Goal: Transaction & Acquisition: Purchase product/service

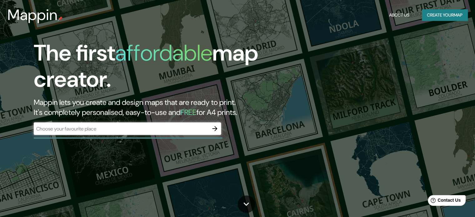
click at [120, 132] on div "​" at bounding box center [127, 128] width 187 height 12
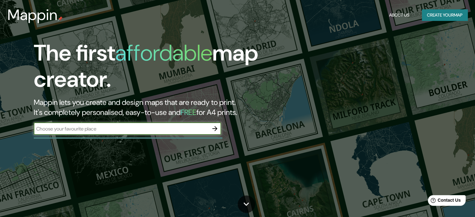
click at [206, 130] on input "text" at bounding box center [121, 128] width 175 height 7
click at [112, 131] on input "[PERSON_NAME] [PERSON_NAME]" at bounding box center [121, 128] width 175 height 7
type input "v"
click at [216, 130] on icon "button" at bounding box center [214, 128] width 7 height 7
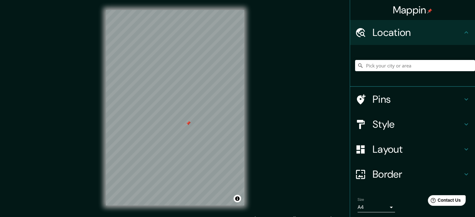
click at [463, 126] on icon at bounding box center [466, 124] width 7 height 7
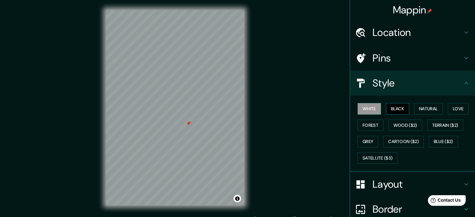
click at [392, 110] on button "Black" at bounding box center [397, 109] width 23 height 12
click at [418, 112] on button "Natural" at bounding box center [428, 109] width 29 height 12
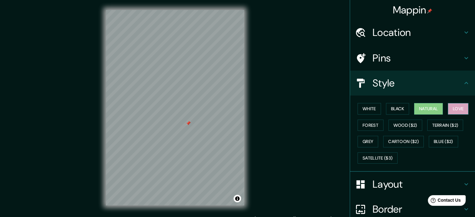
click at [452, 110] on button "Love" at bounding box center [458, 109] width 21 height 12
click at [376, 126] on button "Forest" at bounding box center [371, 126] width 26 height 12
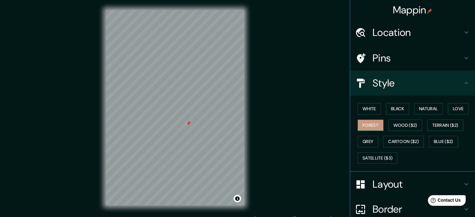
click at [376, 126] on button "Forest" at bounding box center [371, 126] width 26 height 12
click at [400, 122] on button "Wood ($2)" at bounding box center [406, 126] width 34 height 12
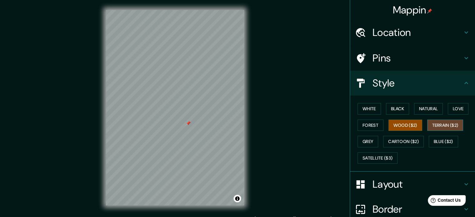
click at [447, 127] on button "Terrain ($2)" at bounding box center [445, 126] width 36 height 12
click at [376, 128] on button "Forest" at bounding box center [371, 126] width 26 height 12
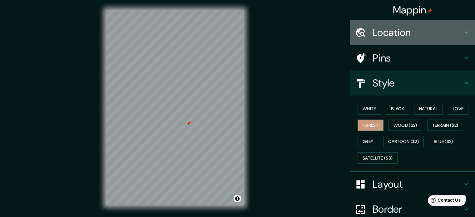
click at [401, 38] on h4 "Location" at bounding box center [418, 32] width 90 height 12
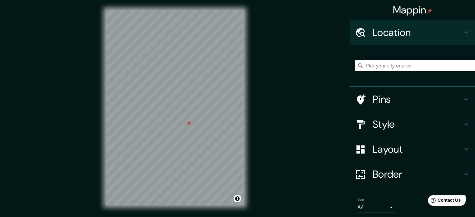
click at [363, 64] on input "Pick your city or area" at bounding box center [415, 65] width 120 height 11
click at [394, 65] on input "[PERSON_NAME][GEOGRAPHIC_DATA][PERSON_NAME], [GEOGRAPHIC_DATA], [GEOGRAPHIC_DAT…" at bounding box center [415, 65] width 120 height 11
click at [396, 65] on input "[PERSON_NAME][GEOGRAPHIC_DATA][PERSON_NAME], [GEOGRAPHIC_DATA], [GEOGRAPHIC_DAT…" at bounding box center [415, 65] width 120 height 11
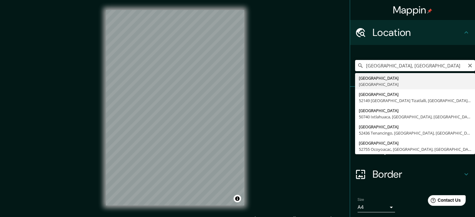
type input "[GEOGRAPHIC_DATA], [GEOGRAPHIC_DATA]"
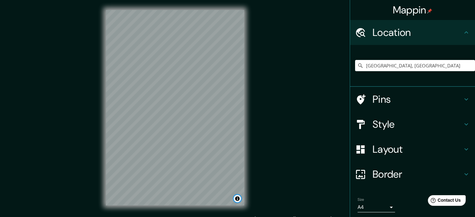
click at [236, 200] on button "Toggle attribution" at bounding box center [237, 198] width 7 height 7
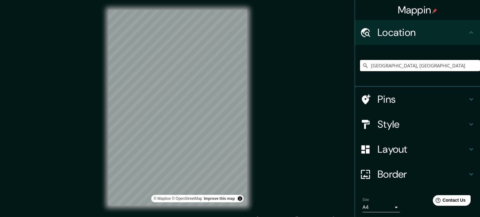
click at [390, 208] on body "Mappin Location [GEOGRAPHIC_DATA], [GEOGRAPHIC_DATA] Pins Style Layout Border C…" at bounding box center [240, 108] width 480 height 217
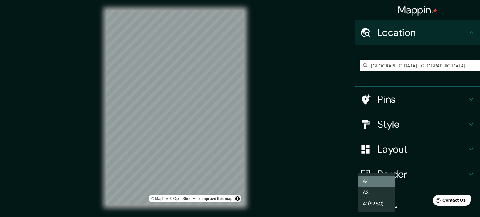
click at [391, 187] on li "A4" at bounding box center [376, 181] width 37 height 11
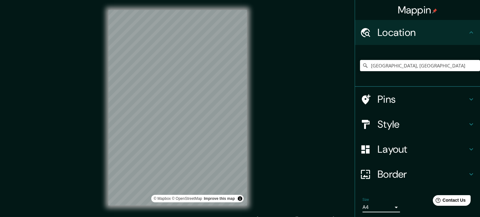
click at [387, 205] on body "Mappin Location [GEOGRAPHIC_DATA], [GEOGRAPHIC_DATA] Pins Style Layout Border C…" at bounding box center [240, 108] width 480 height 217
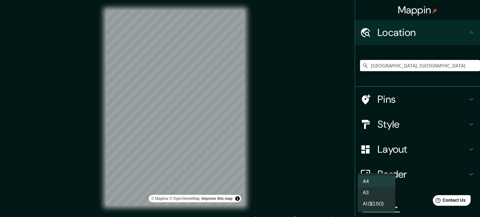
click at [389, 195] on li "A3" at bounding box center [376, 192] width 37 height 11
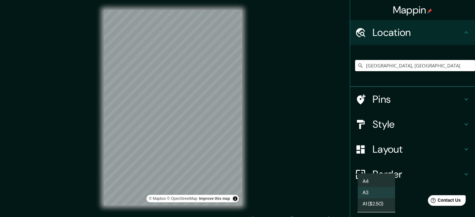
click at [385, 209] on body "Mappin Location [GEOGRAPHIC_DATA], [GEOGRAPHIC_DATA] Pins Style Layout Border C…" at bounding box center [237, 108] width 475 height 217
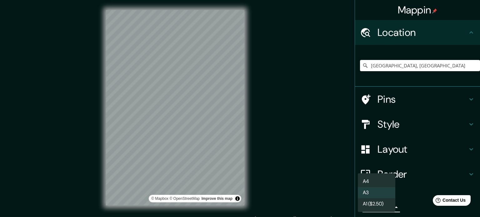
click at [385, 209] on li "A1 ($2.50)" at bounding box center [376, 203] width 37 height 11
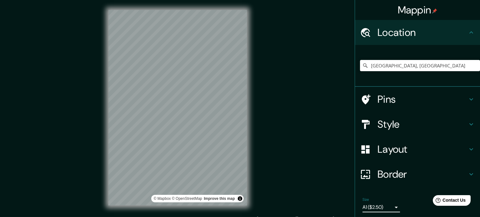
click at [385, 206] on body "Mappin Location [GEOGRAPHIC_DATA], [GEOGRAPHIC_DATA] Pins Style Layout Border C…" at bounding box center [240, 108] width 480 height 217
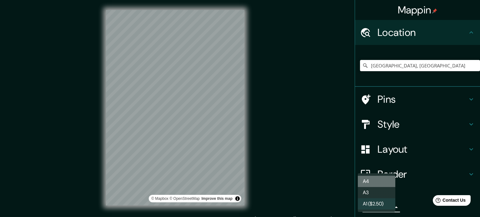
click at [389, 182] on li "A4" at bounding box center [376, 181] width 37 height 11
type input "single"
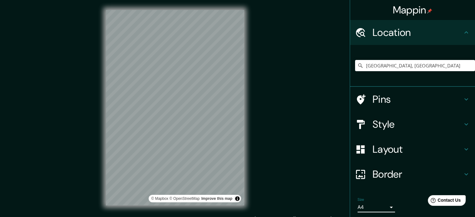
click at [385, 128] on h4 "Style" at bounding box center [418, 124] width 90 height 12
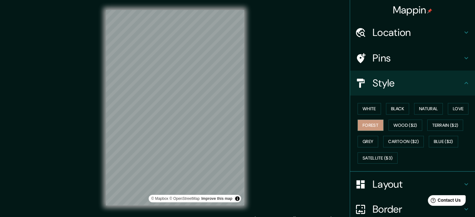
click at [397, 55] on h4 "Pins" at bounding box center [418, 58] width 90 height 12
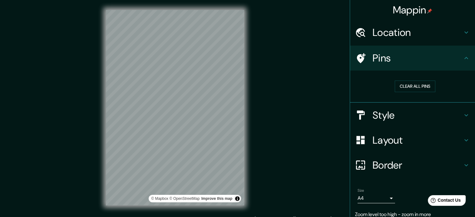
click at [387, 144] on h4 "Layout" at bounding box center [418, 140] width 90 height 12
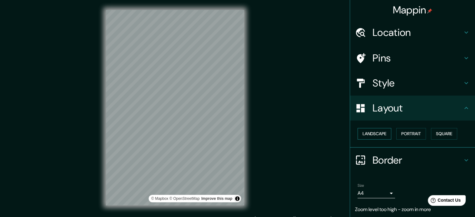
click at [375, 134] on button "Landscape" at bounding box center [375, 134] width 34 height 12
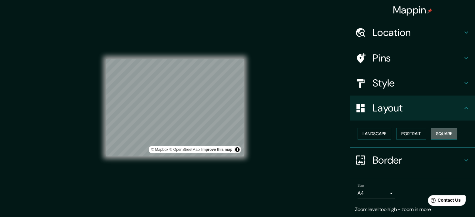
click at [439, 129] on button "Square" at bounding box center [444, 134] width 26 height 12
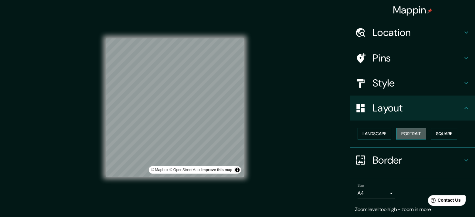
click at [407, 137] on button "Portrait" at bounding box center [411, 134] width 30 height 12
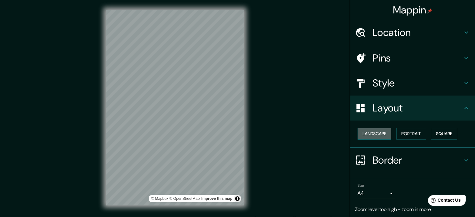
click at [370, 136] on button "Landscape" at bounding box center [375, 134] width 34 height 12
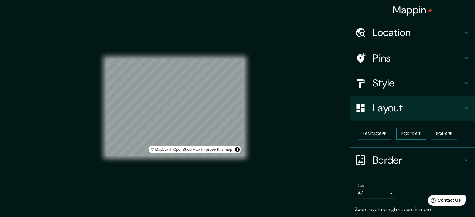
click at [400, 134] on button "Portrait" at bounding box center [411, 134] width 30 height 12
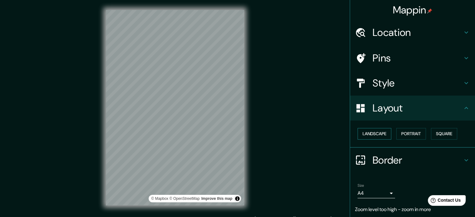
click at [365, 132] on button "Landscape" at bounding box center [375, 134] width 34 height 12
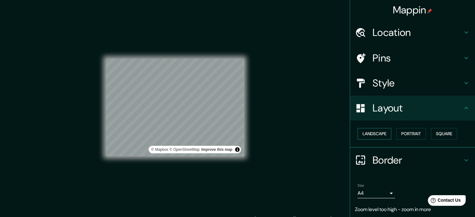
click at [365, 132] on button "Landscape" at bounding box center [375, 134] width 34 height 12
click at [455, 63] on h4 "Pins" at bounding box center [418, 58] width 90 height 12
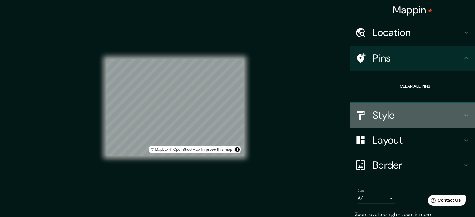
click at [463, 117] on icon at bounding box center [466, 115] width 7 height 7
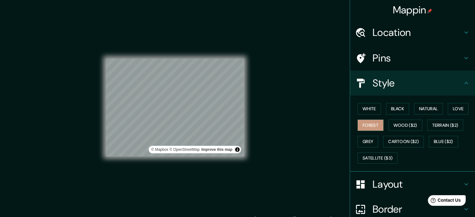
click at [420, 26] on h4 "Location" at bounding box center [418, 32] width 90 height 12
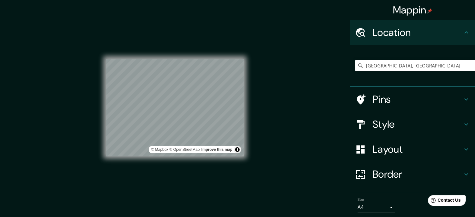
click at [302, 132] on div "Mappin Location [GEOGRAPHIC_DATA], [GEOGRAPHIC_DATA] Pins Style Layout Border C…" at bounding box center [237, 113] width 475 height 226
click at [236, 148] on button "Toggle attribution" at bounding box center [237, 149] width 7 height 7
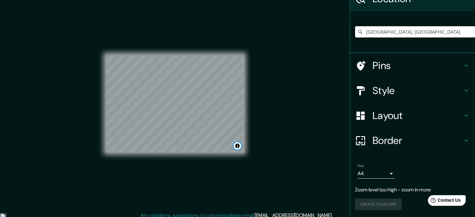
scroll to position [8, 0]
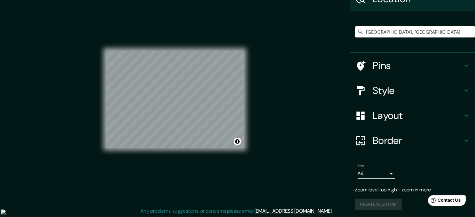
click at [374, 206] on div "Create your map" at bounding box center [412, 205] width 115 height 12
click at [385, 205] on div "Create your map" at bounding box center [412, 205] width 115 height 12
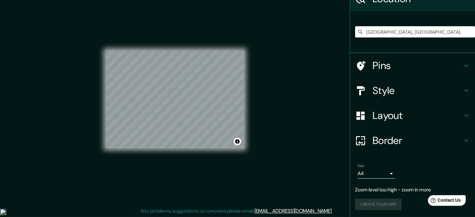
click at [385, 205] on div "Create your map" at bounding box center [412, 205] width 115 height 12
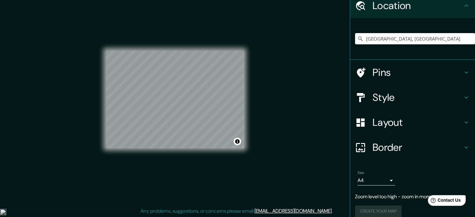
scroll to position [34, 0]
